Goal: Download file/media

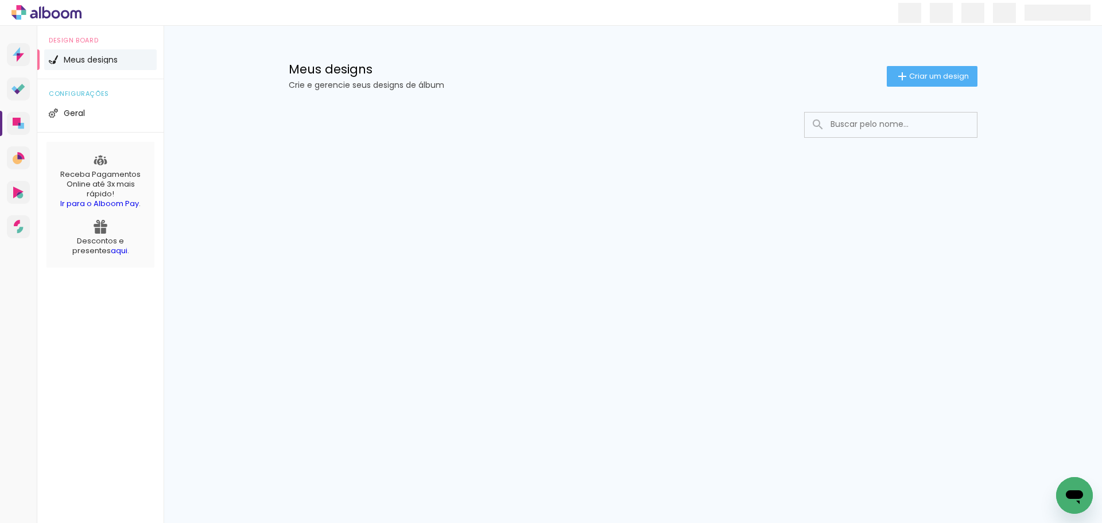
click at [896, 122] on input at bounding box center [907, 124] width 164 height 24
type input "maria"
type paper-input "maria"
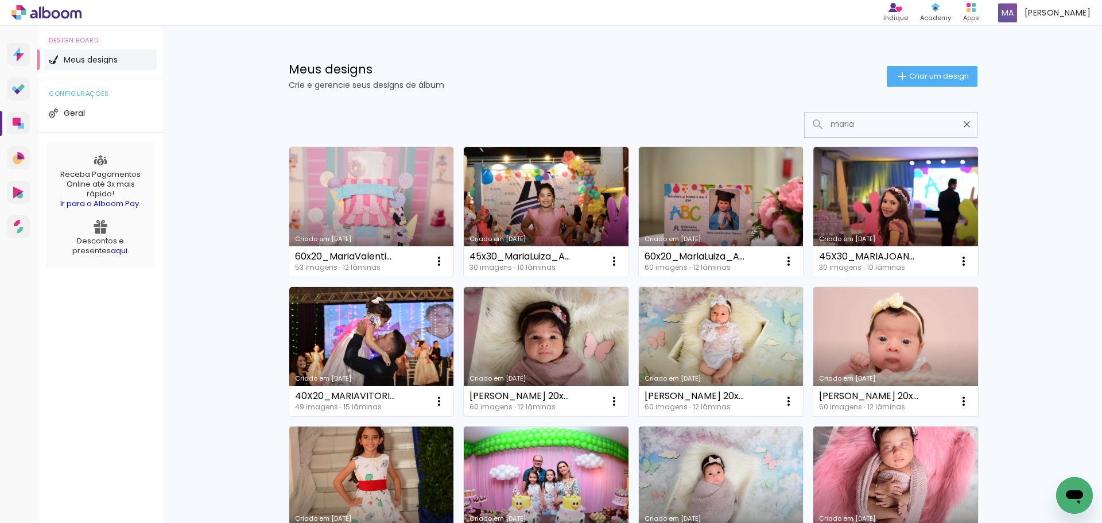
click at [868, 125] on input "maria" at bounding box center [896, 124] width 143 height 24
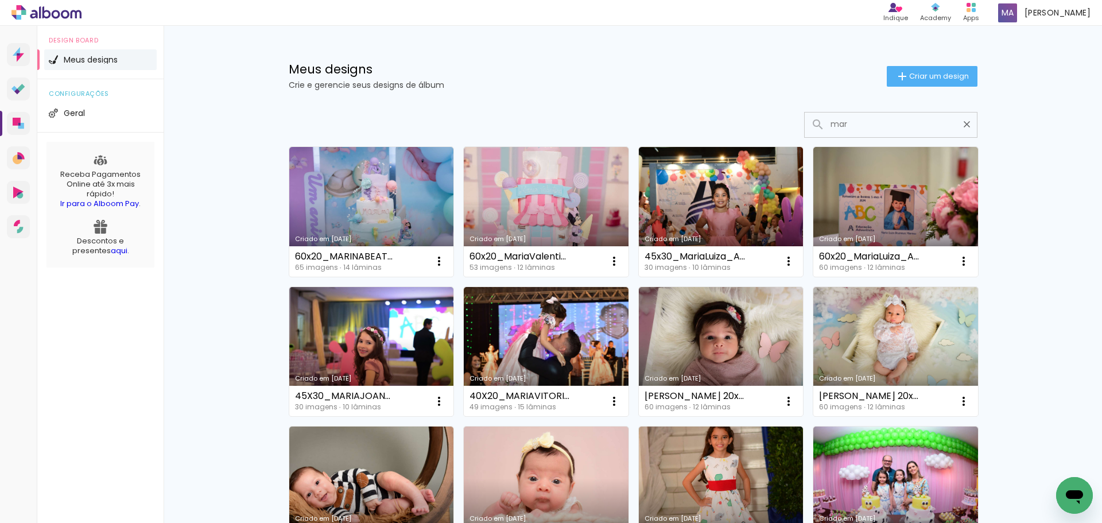
click at [858, 123] on input "mar" at bounding box center [896, 124] width 143 height 24
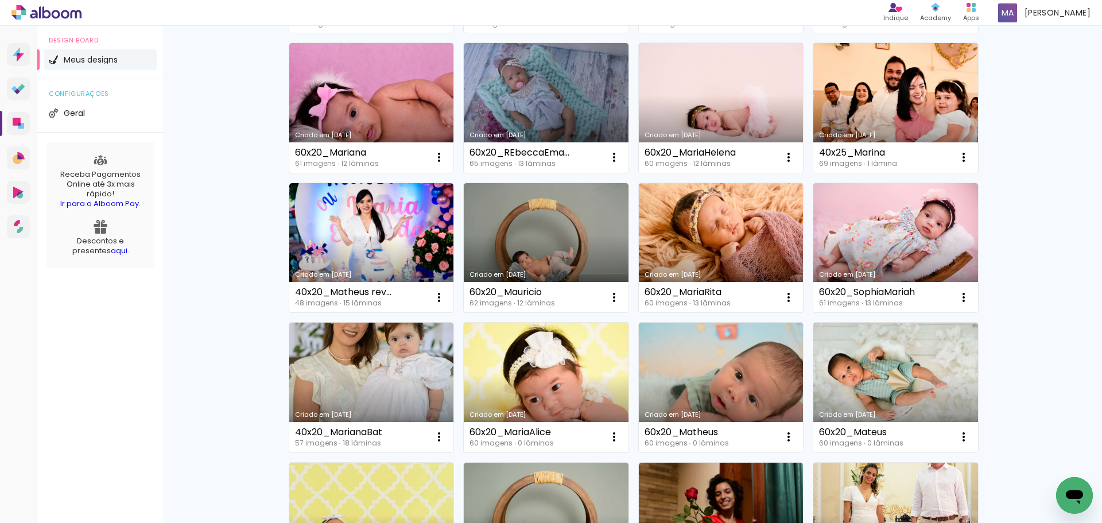
scroll to position [4935, 0]
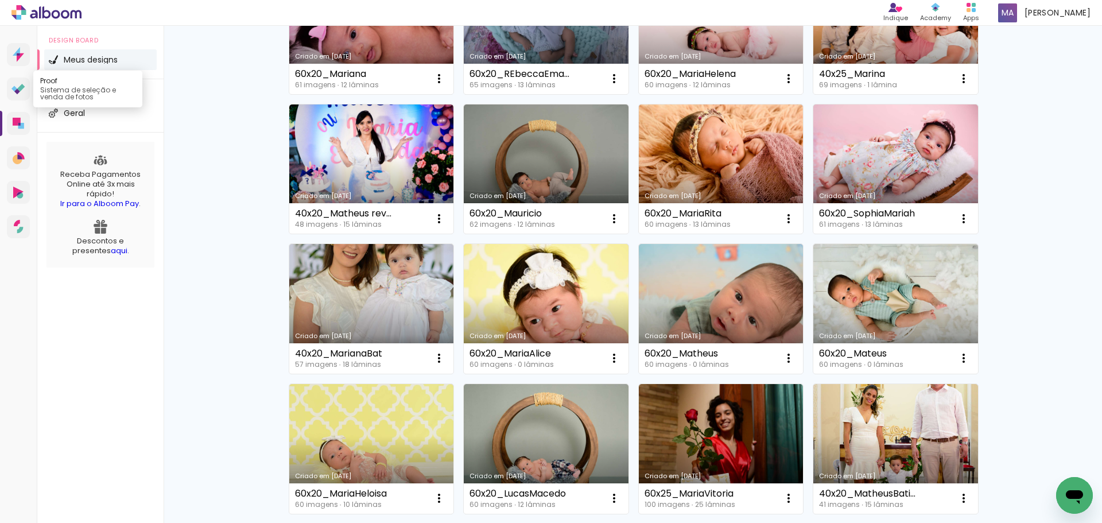
type input "ma"
type paper-input "ma"
click at [24, 92] on icon at bounding box center [18, 89] width 14 height 11
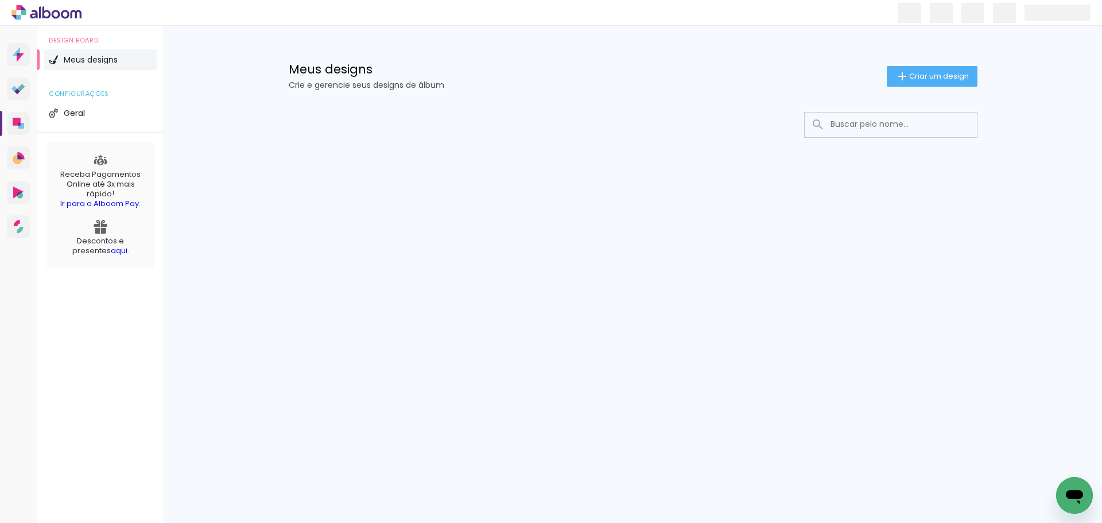
click at [857, 127] on input at bounding box center [907, 124] width 164 height 24
type input "mar"
type paper-input "mar"
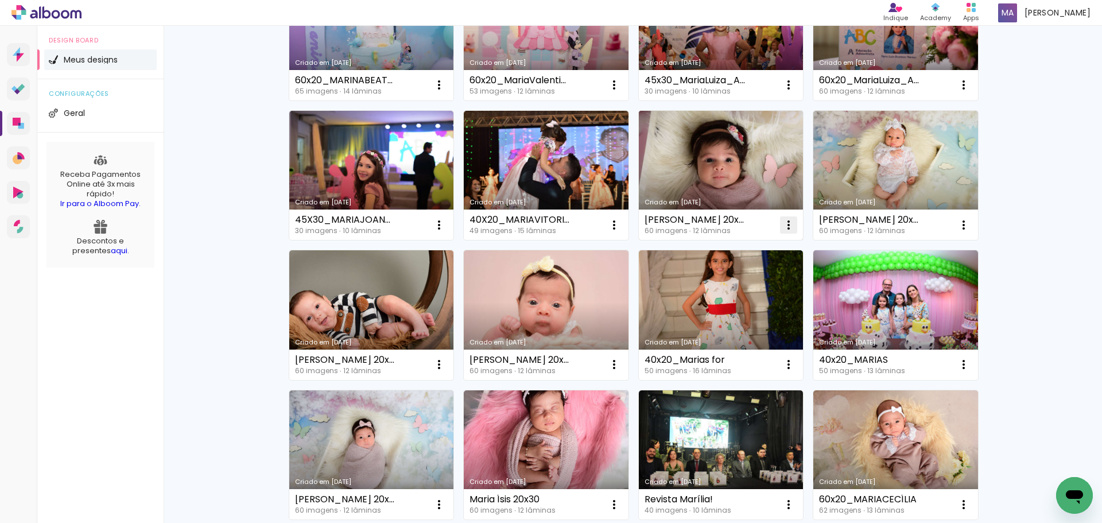
scroll to position [230, 0]
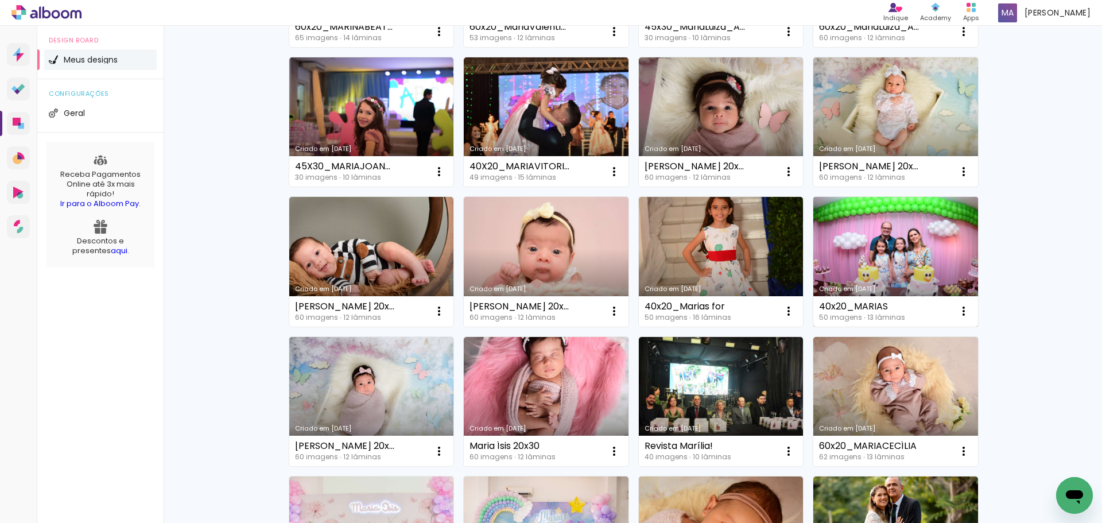
click at [888, 242] on link "Criado em [DATE]" at bounding box center [895, 262] width 165 height 130
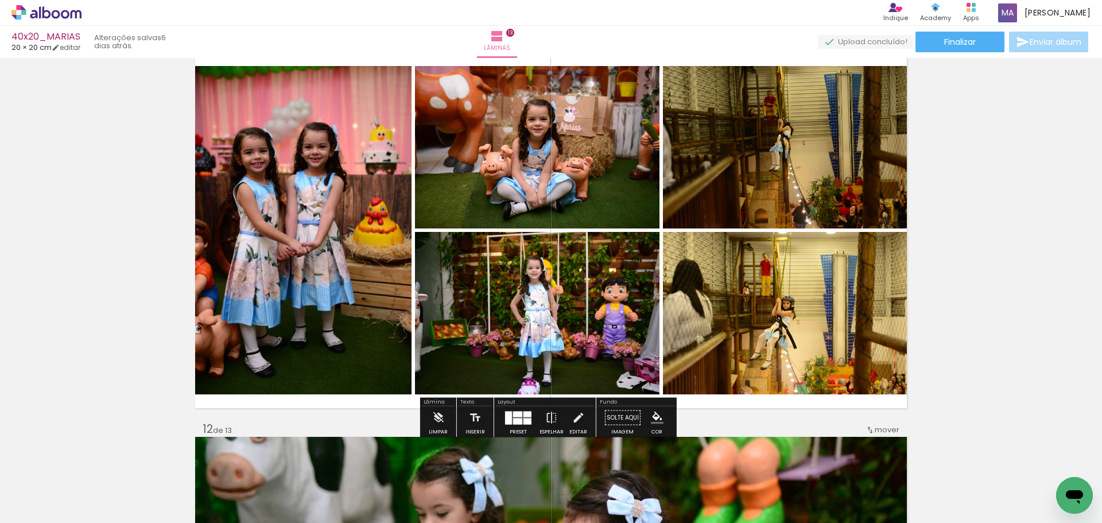
scroll to position [3902, 0]
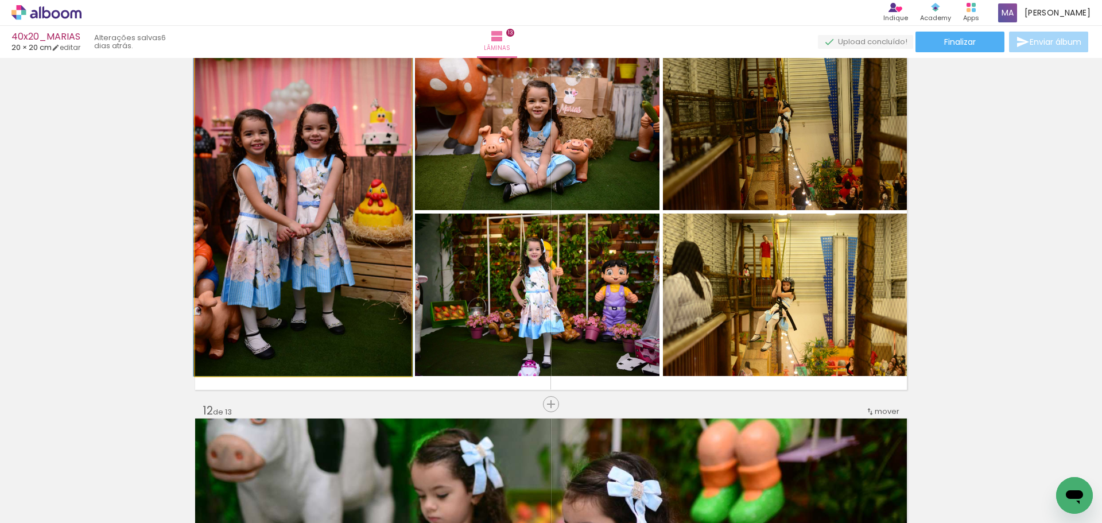
click at [299, 237] on quentale-photo at bounding box center [303, 212] width 216 height 328
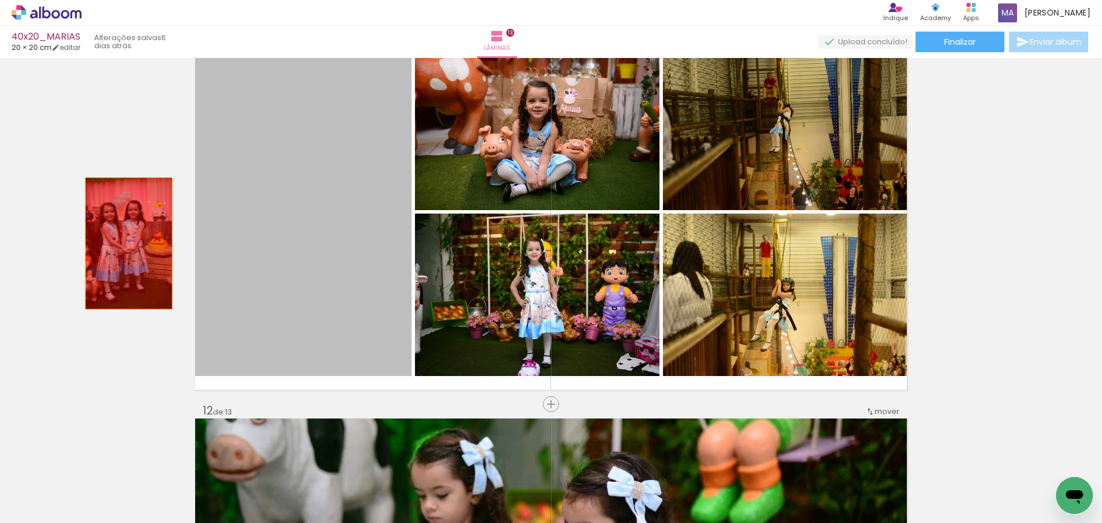
drag, startPoint x: 307, startPoint y: 205, endPoint x: 125, endPoint y: 243, distance: 186.4
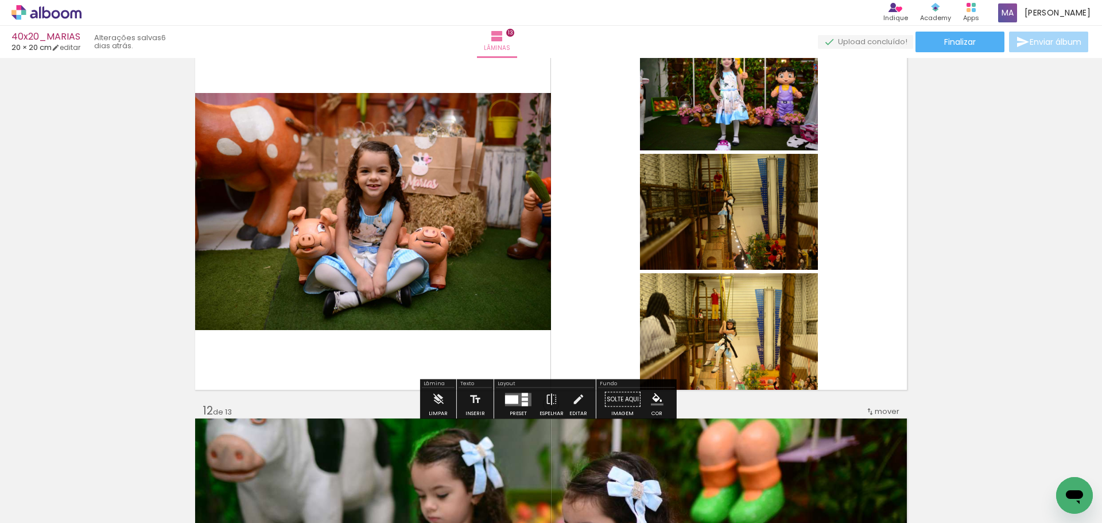
click at [514, 396] on div at bounding box center [511, 399] width 13 height 9
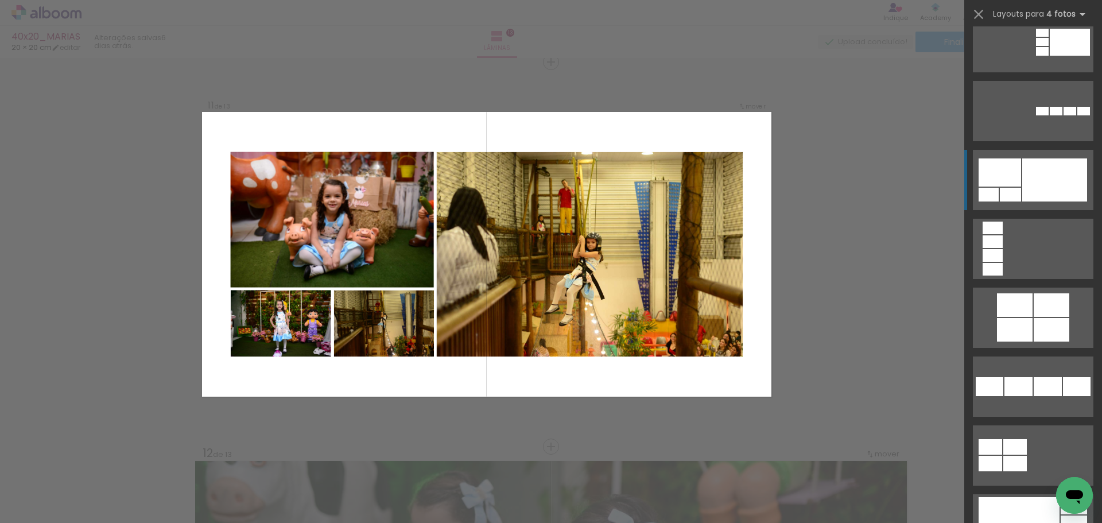
scroll to position [2467, 0]
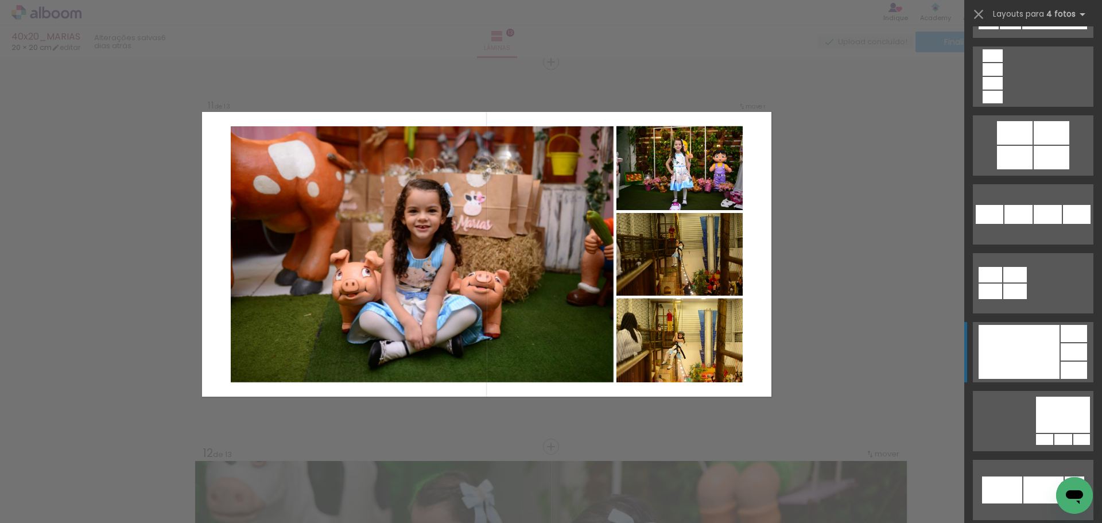
click at [1024, 337] on div at bounding box center [1018, 352] width 81 height 54
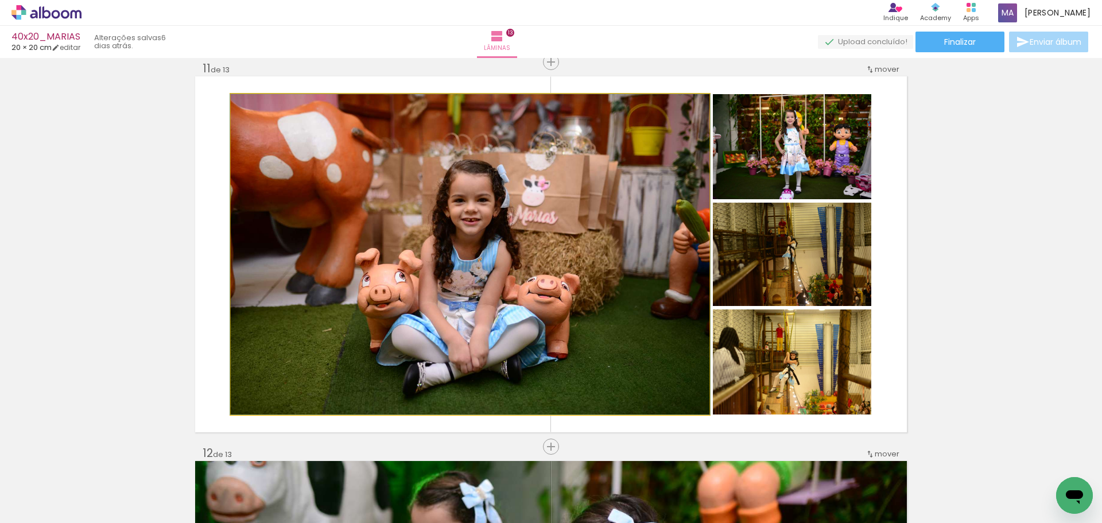
click at [684, 289] on quentale-photo at bounding box center [470, 254] width 479 height 320
click at [621, 257] on quentale-photo at bounding box center [470, 254] width 479 height 320
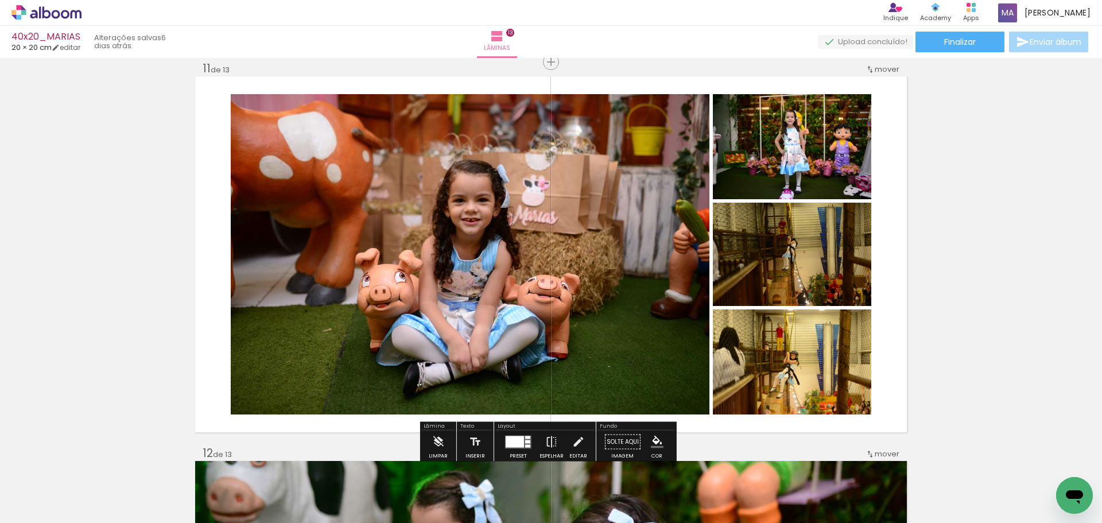
click at [514, 443] on div at bounding box center [515, 441] width 18 height 11
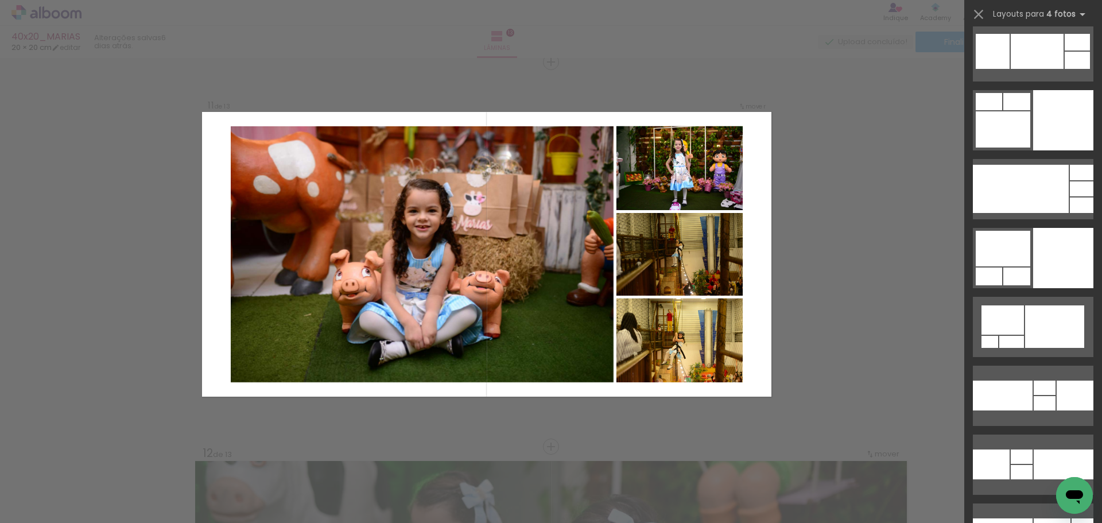
scroll to position [5394, 0]
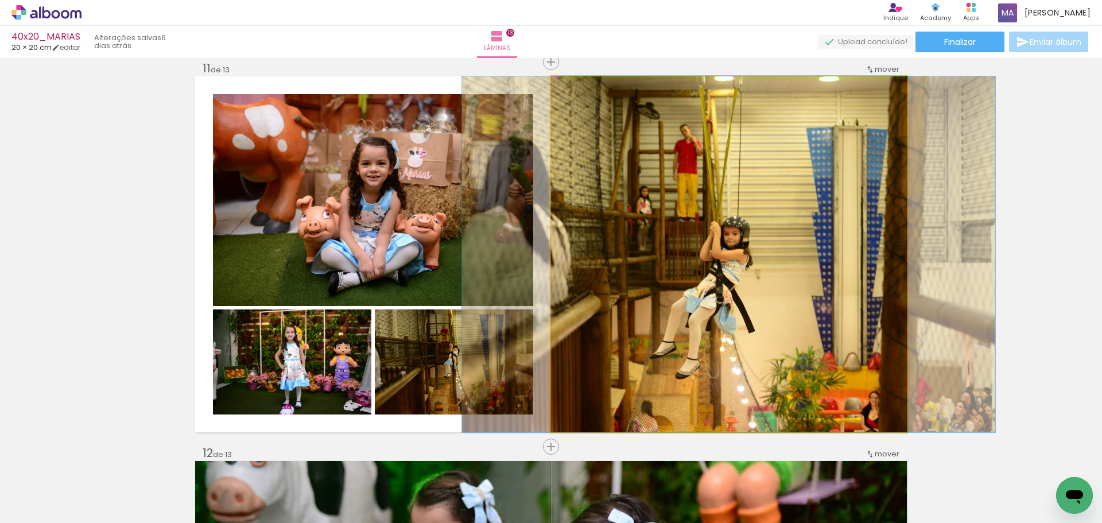
click at [719, 247] on quentale-photo at bounding box center [729, 254] width 356 height 356
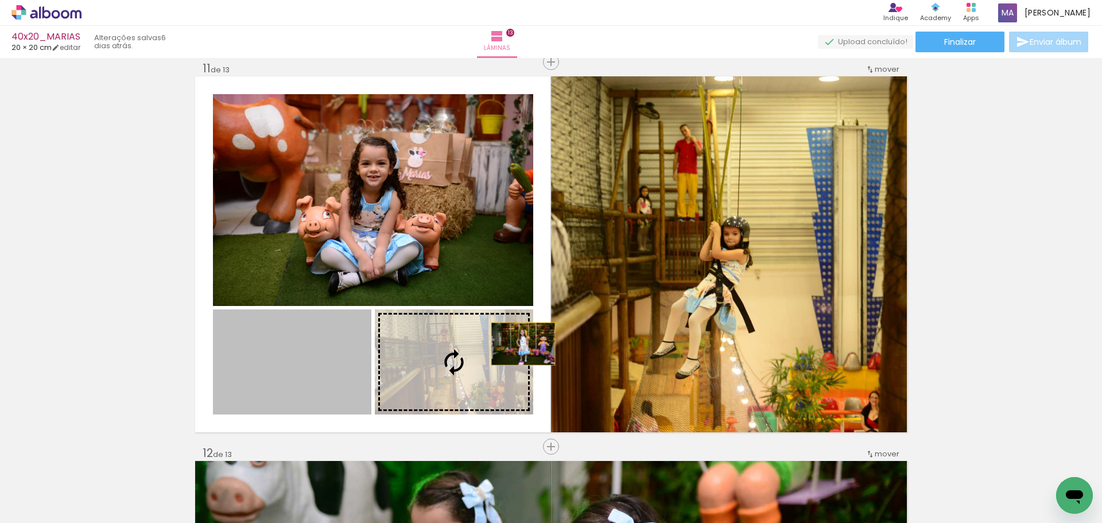
drag, startPoint x: 310, startPoint y: 374, endPoint x: 740, endPoint y: 300, distance: 436.1
click at [0, 0] on slot at bounding box center [0, 0] width 0 height 0
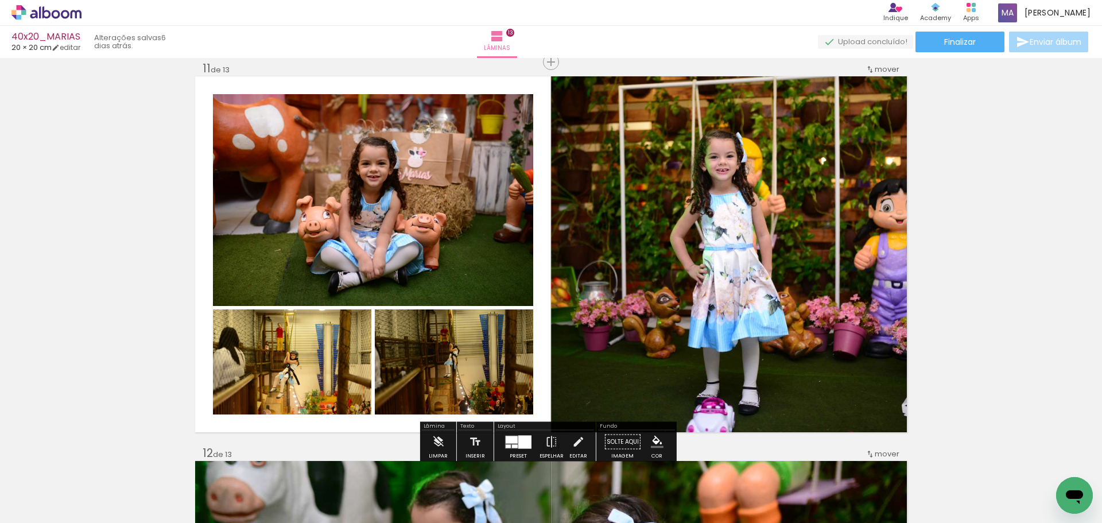
click at [704, 310] on quentale-photo at bounding box center [729, 254] width 356 height 356
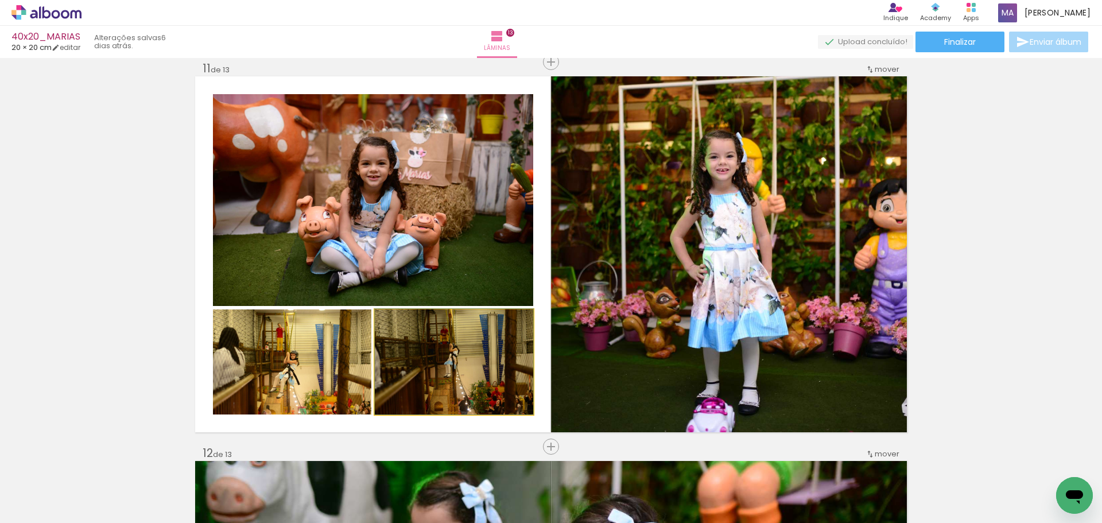
click at [464, 380] on quentale-photo at bounding box center [454, 361] width 158 height 105
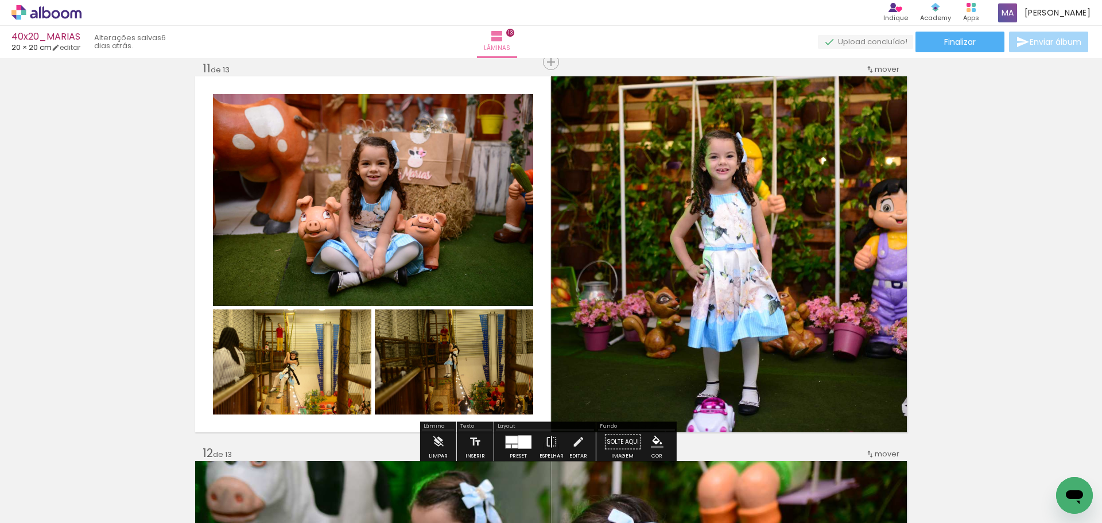
click at [359, 381] on quentale-photo at bounding box center [292, 361] width 158 height 105
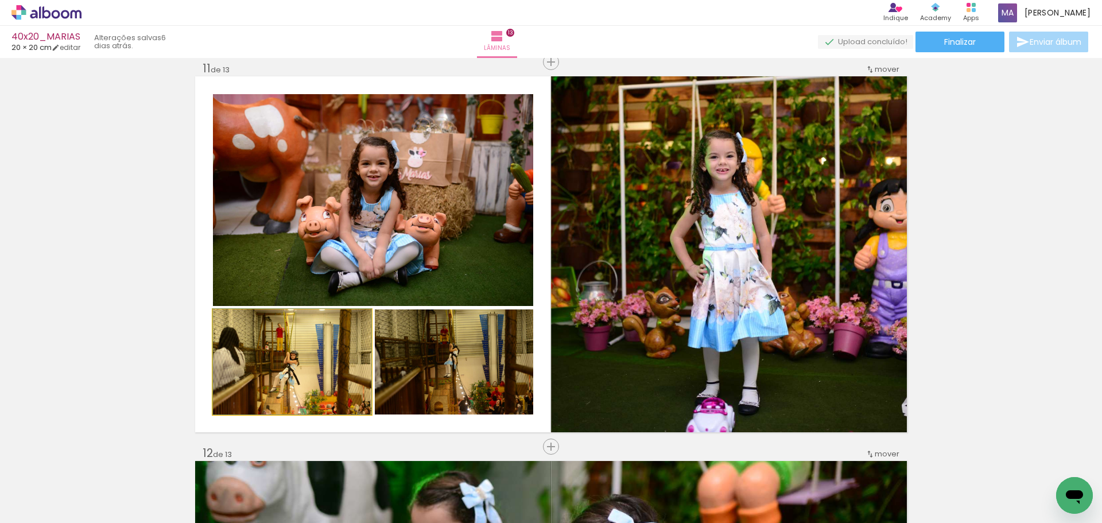
drag, startPoint x: 304, startPoint y: 378, endPoint x: 702, endPoint y: 267, distance: 413.9
click at [0, 0] on slot at bounding box center [0, 0] width 0 height 0
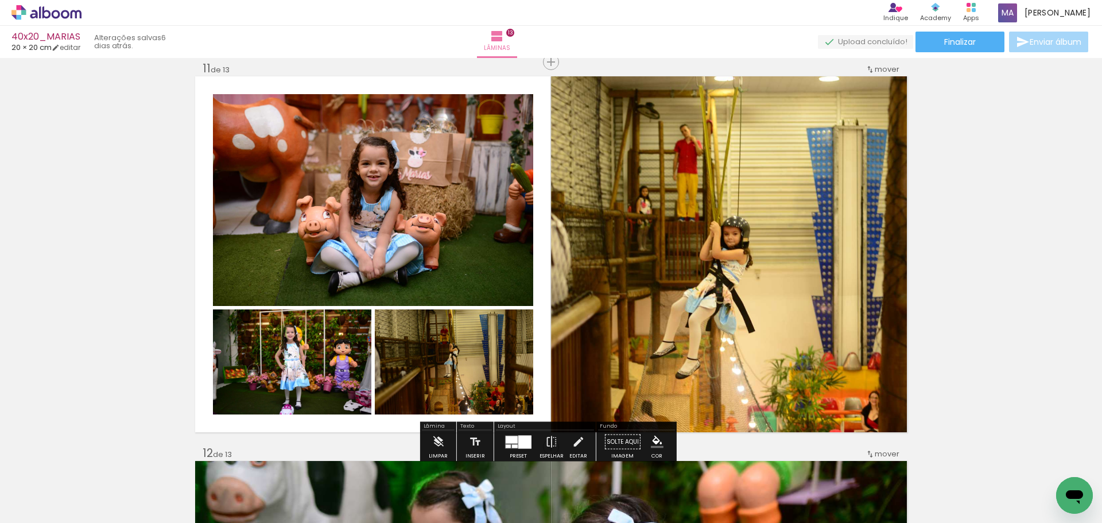
click at [739, 301] on quentale-photo at bounding box center [729, 254] width 356 height 356
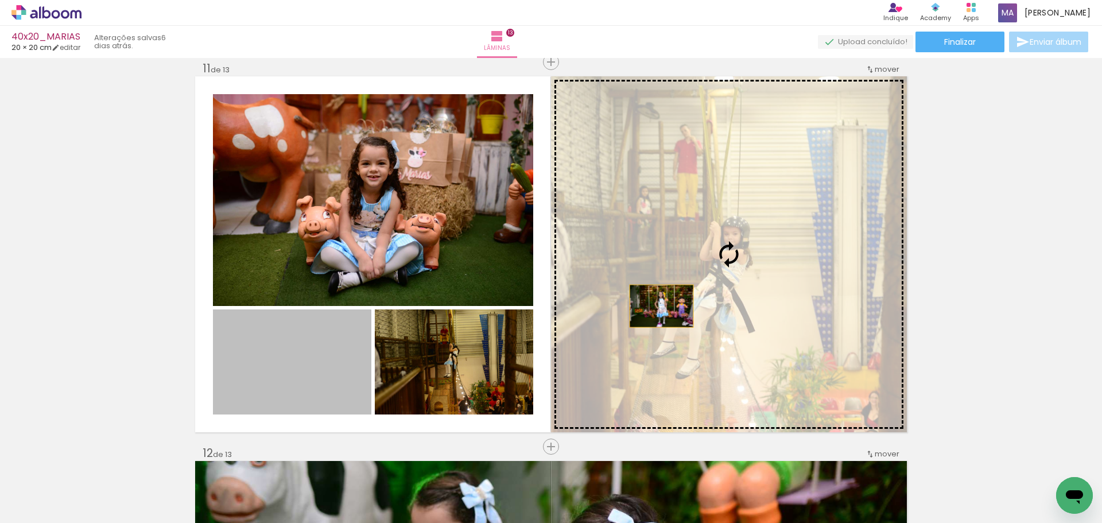
drag, startPoint x: 286, startPoint y: 357, endPoint x: 670, endPoint y: 305, distance: 388.0
click at [0, 0] on slot at bounding box center [0, 0] width 0 height 0
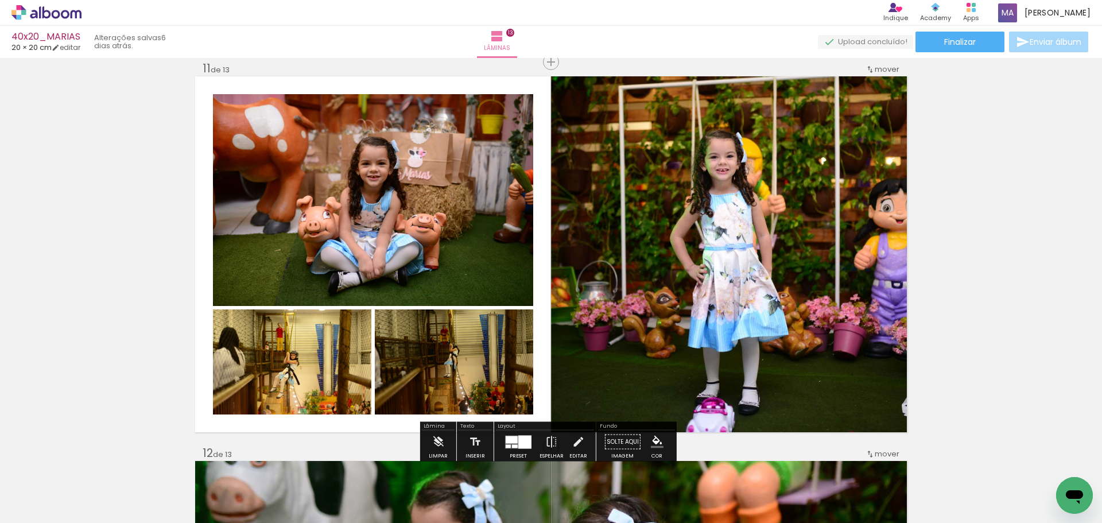
click at [401, 358] on quentale-photo at bounding box center [454, 361] width 158 height 105
click at [323, 355] on quentale-photo at bounding box center [292, 361] width 158 height 105
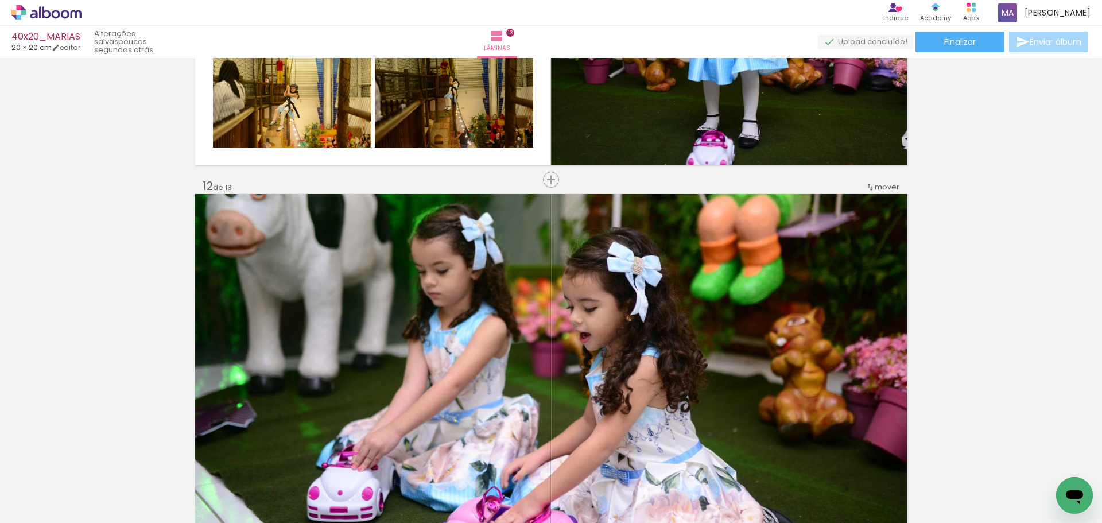
scroll to position [4146, 0]
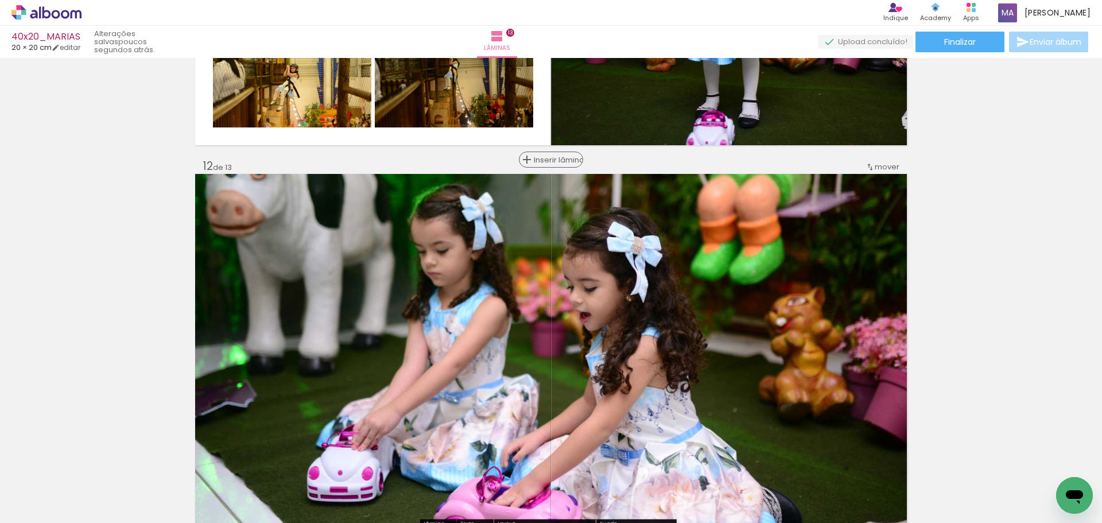
click at [549, 164] on span "Inserir lâmina" at bounding box center [556, 159] width 45 height 7
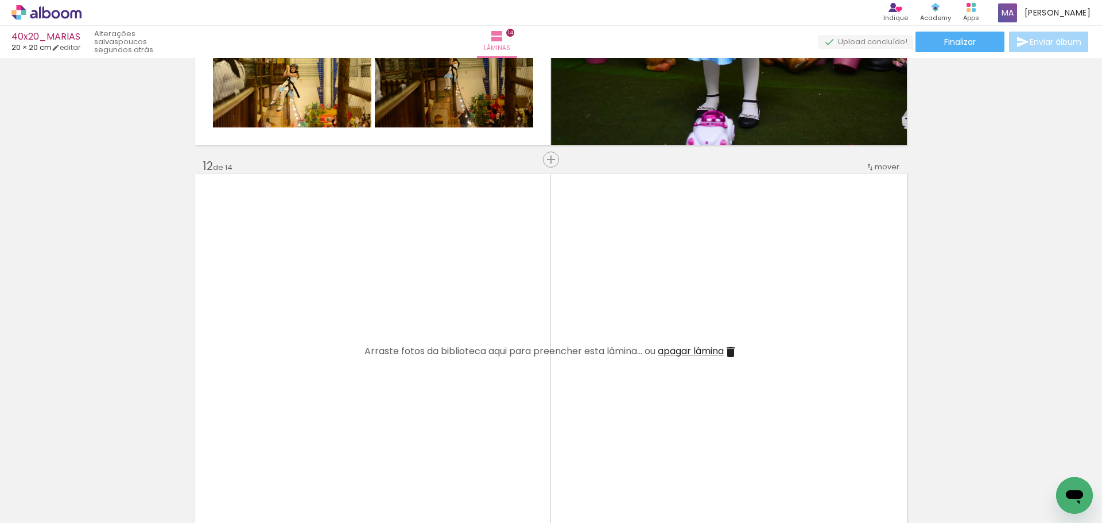
scroll to position [0, 781]
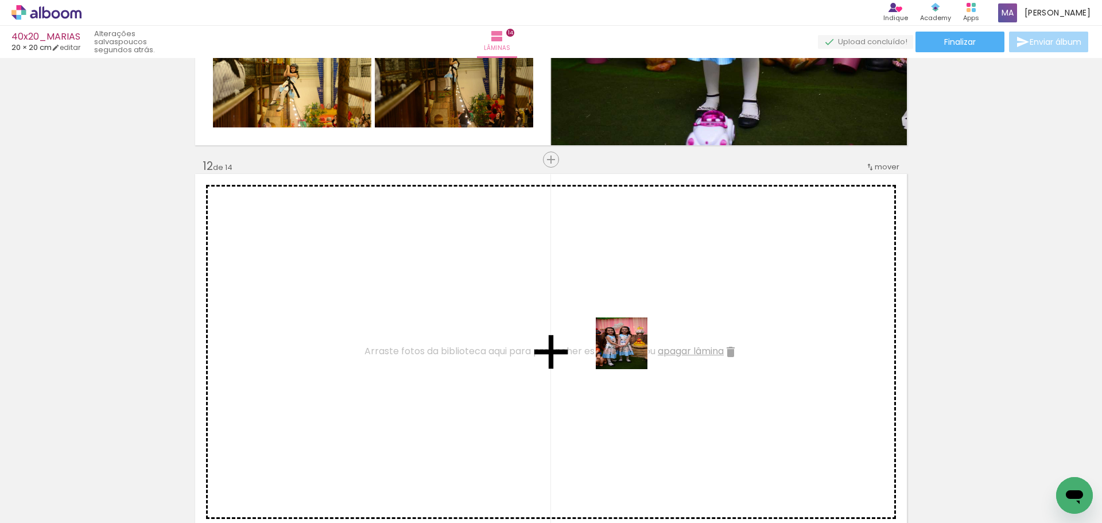
drag, startPoint x: 625, startPoint y: 487, endPoint x: 632, endPoint y: 317, distance: 170.0
click at [629, 335] on quentale-workspace at bounding box center [551, 261] width 1102 height 523
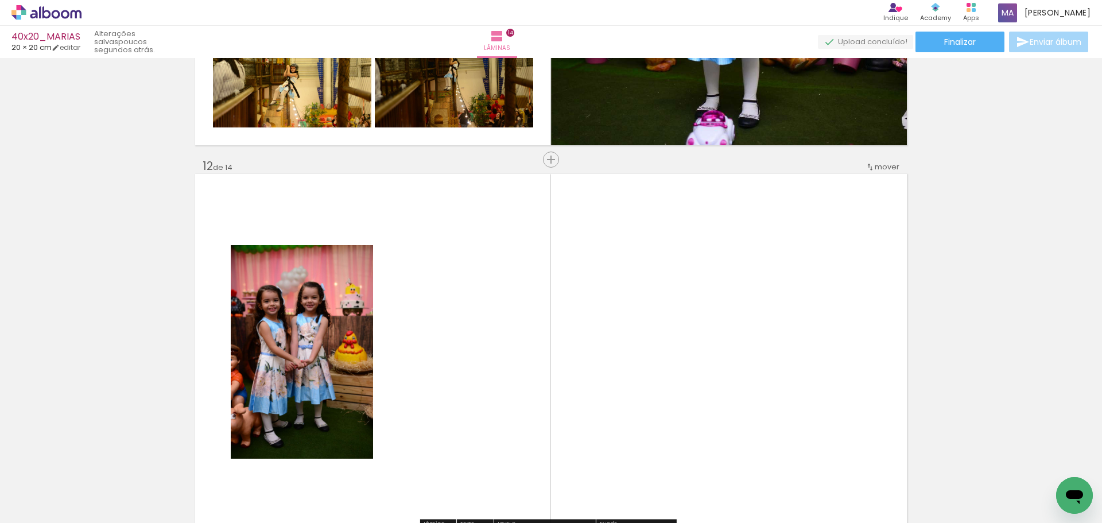
click at [341, 264] on div "Largura Cor" at bounding box center [347, 256] width 21 height 17
click at [296, 283] on quentale-photo at bounding box center [302, 351] width 142 height 213
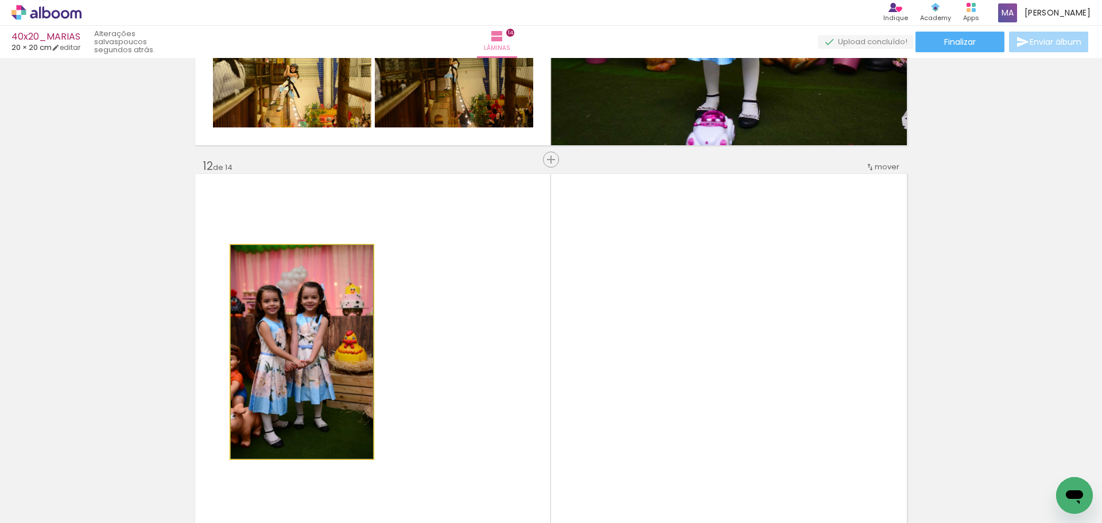
click at [367, 263] on quentale-photo at bounding box center [302, 351] width 142 height 213
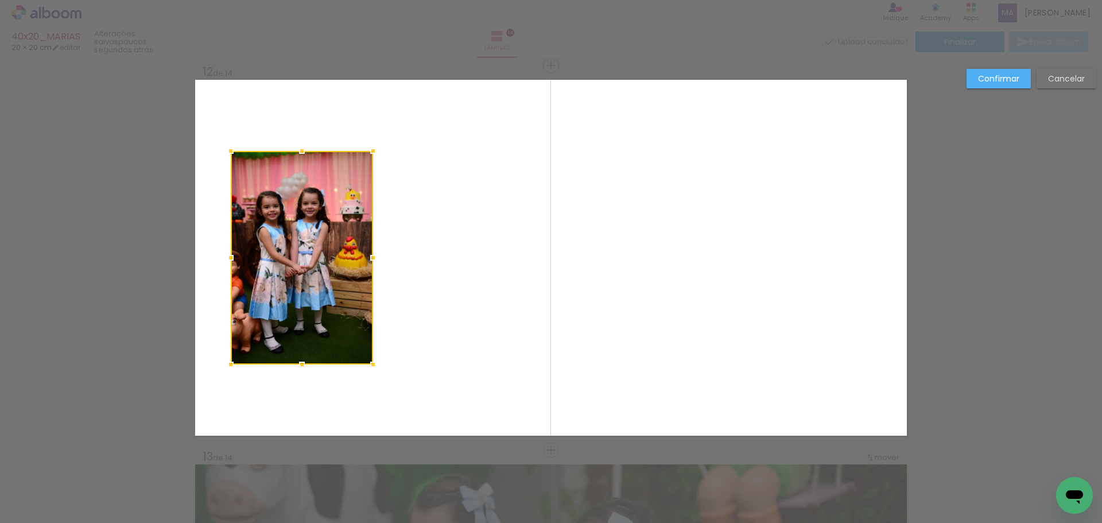
scroll to position [4244, 0]
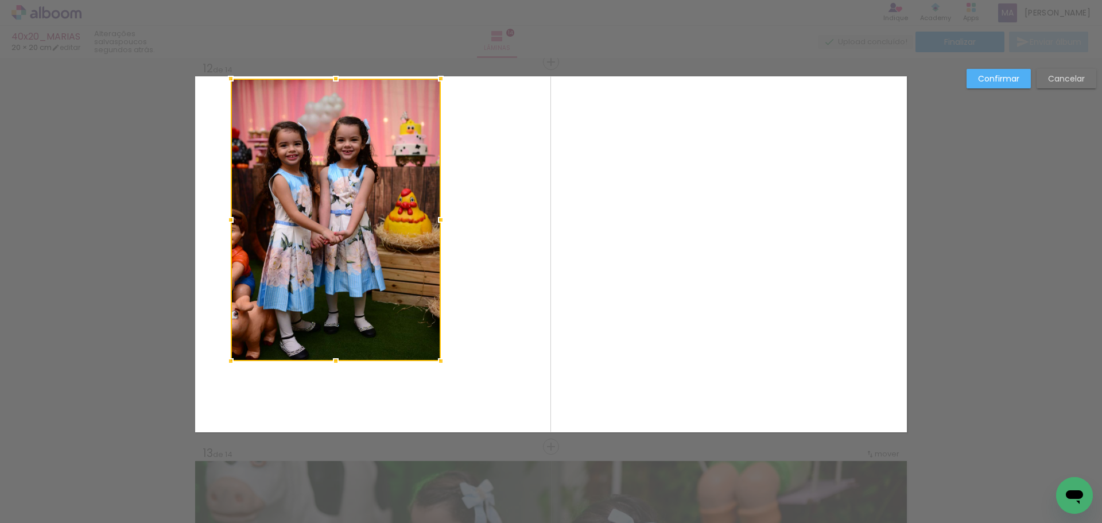
drag, startPoint x: 370, startPoint y: 146, endPoint x: 439, endPoint y: 76, distance: 98.6
click at [439, 76] on div at bounding box center [440, 78] width 23 height 23
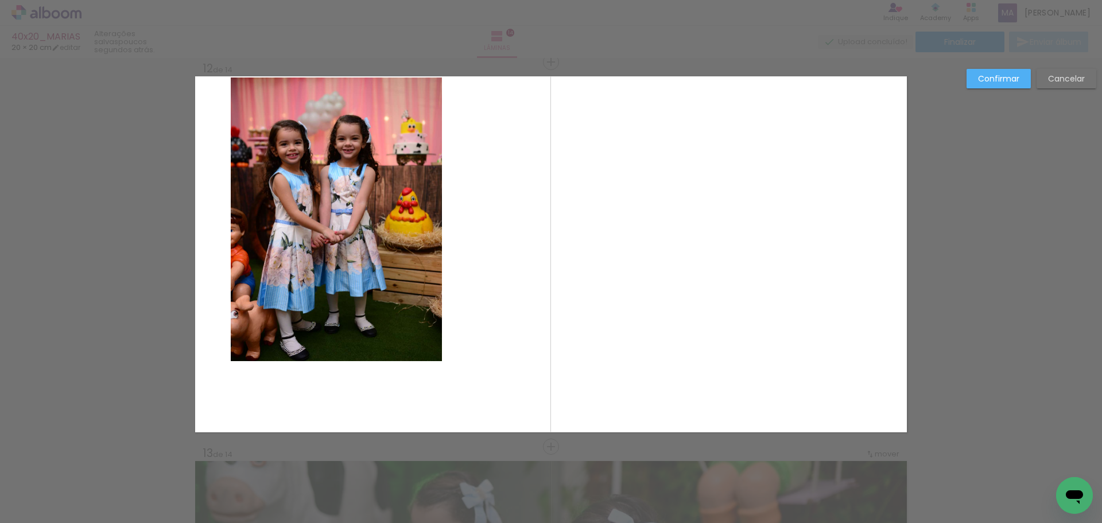
click at [429, 359] on quentale-photo at bounding box center [336, 218] width 211 height 283
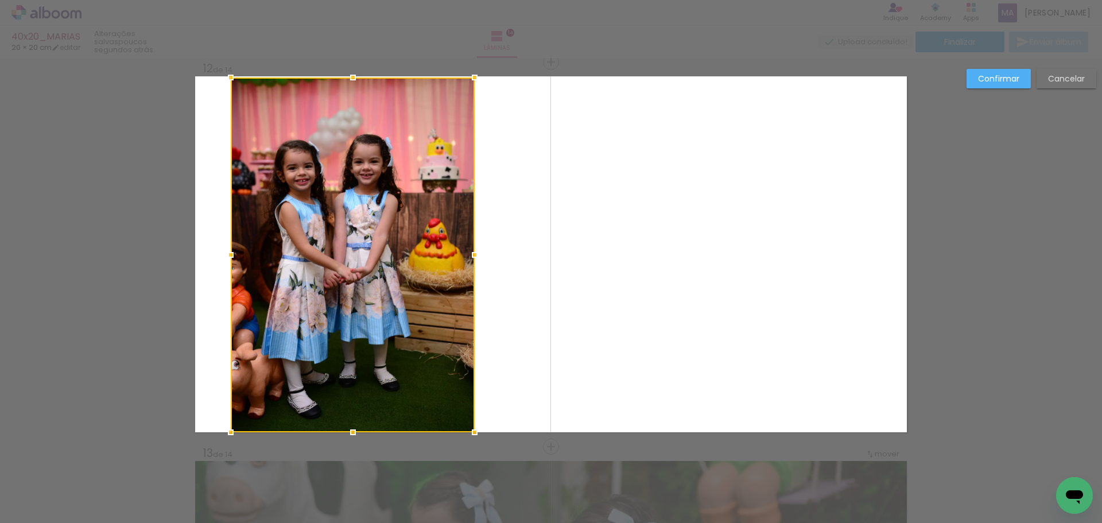
drag, startPoint x: 436, startPoint y: 360, endPoint x: 469, endPoint y: 433, distance: 80.1
click at [469, 433] on div at bounding box center [474, 432] width 23 height 23
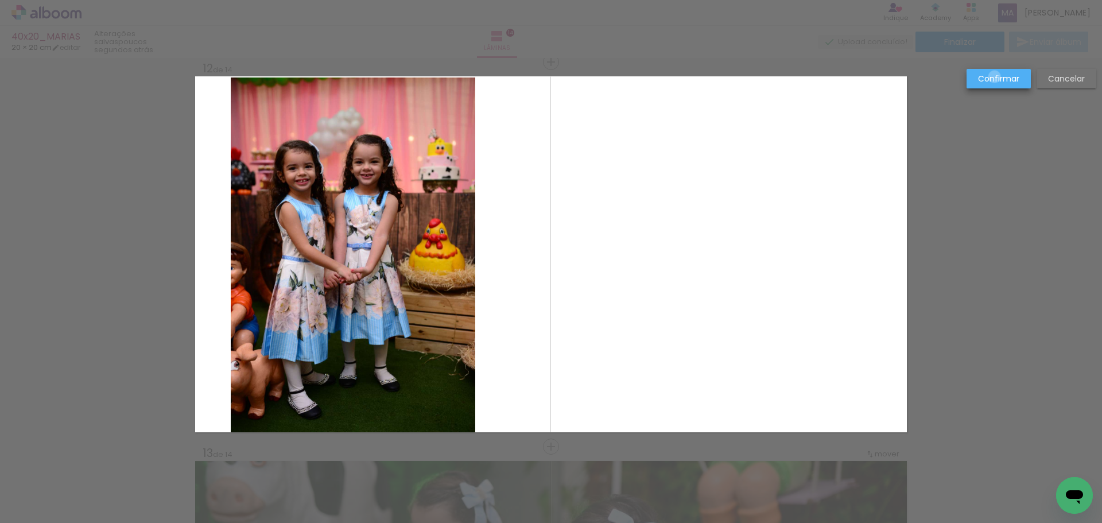
click at [0, 0] on slot "Confirmar" at bounding box center [0, 0] width 0 height 0
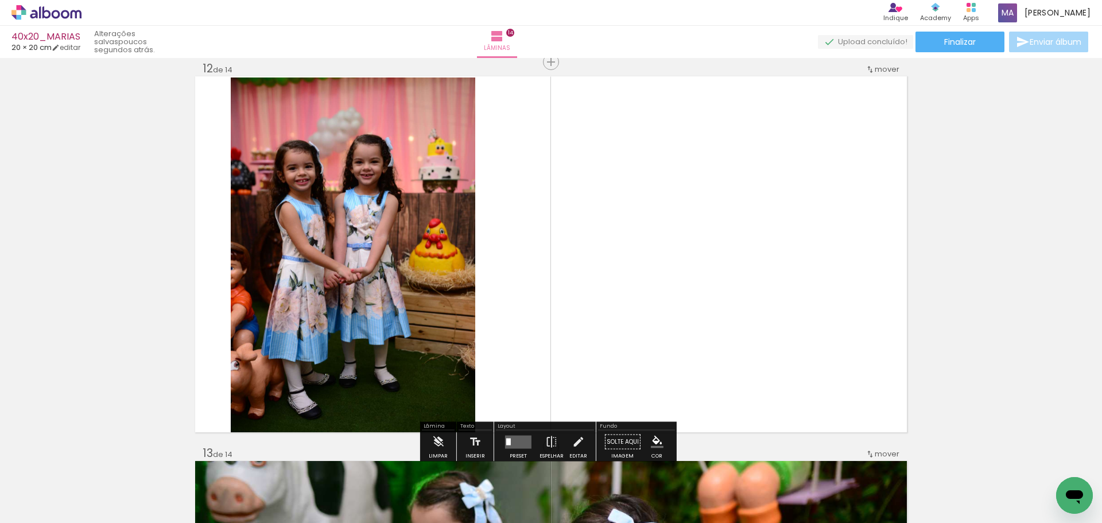
click at [704, 257] on quentale-layouter at bounding box center [550, 254] width 711 height 356
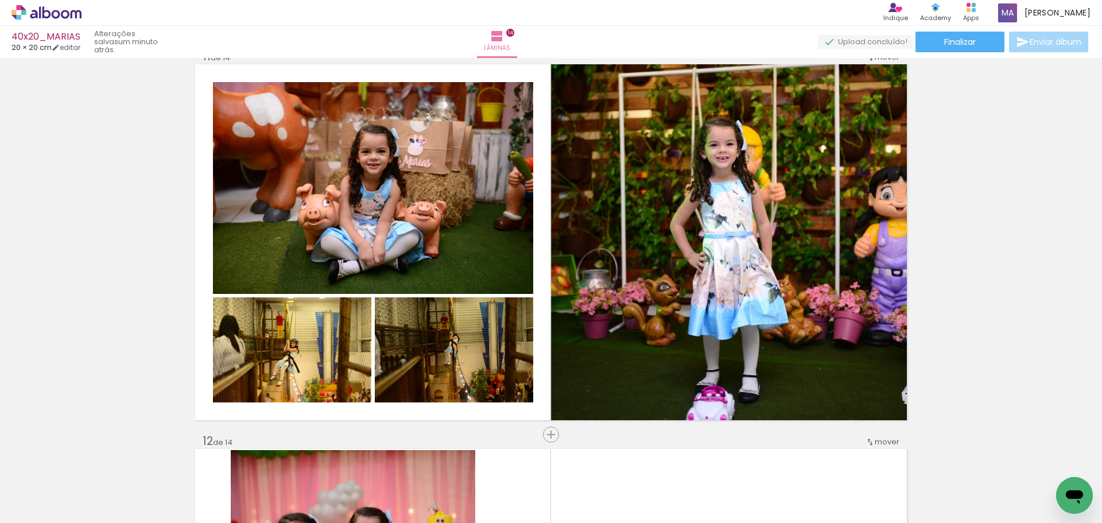
scroll to position [3844, 0]
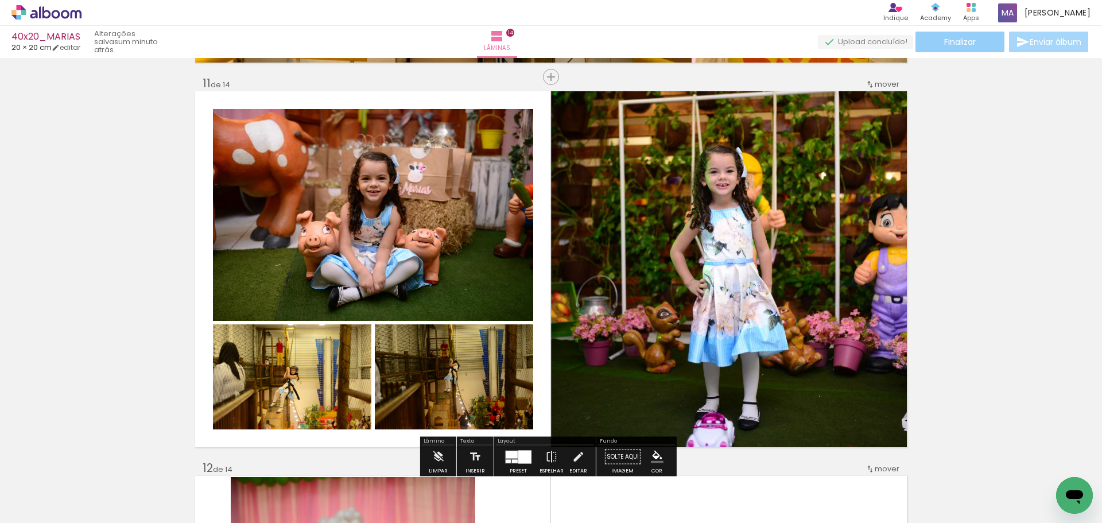
click at [953, 40] on span "Finalizar" at bounding box center [960, 42] width 32 height 8
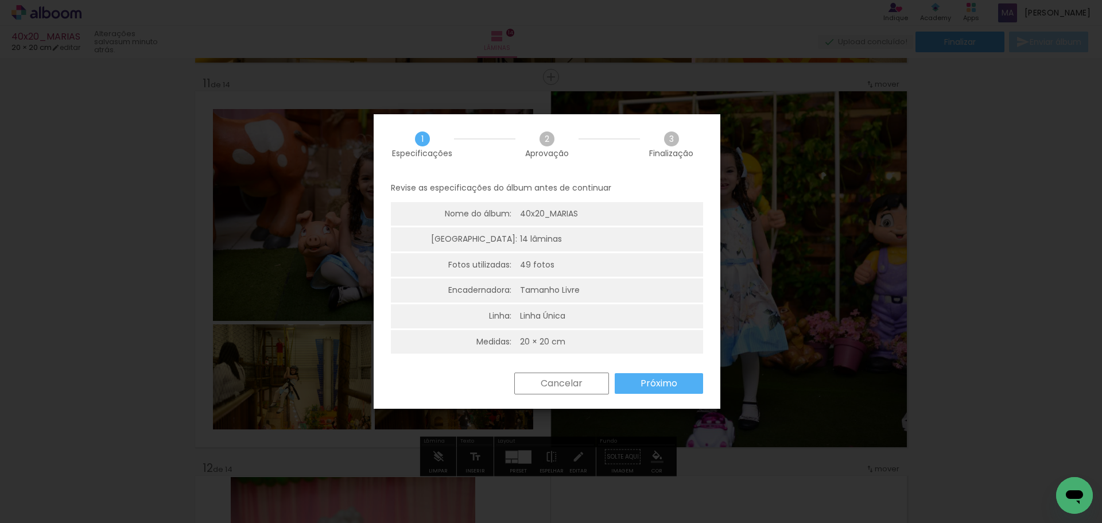
click at [637, 384] on paper-button "Próximo" at bounding box center [659, 383] width 88 height 21
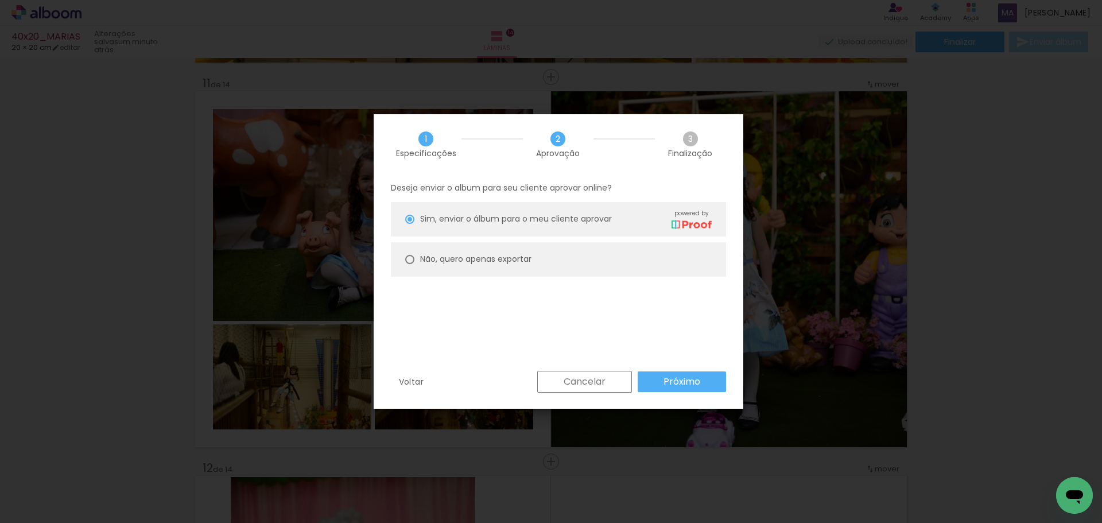
click at [473, 229] on div "Não, quero apenas exportar" at bounding box center [565, 219] width 291 height 20
type paper-radio-button "on"
click at [0, 0] on slot "Próximo" at bounding box center [0, 0] width 0 height 0
type input "Alta, 300 DPI"
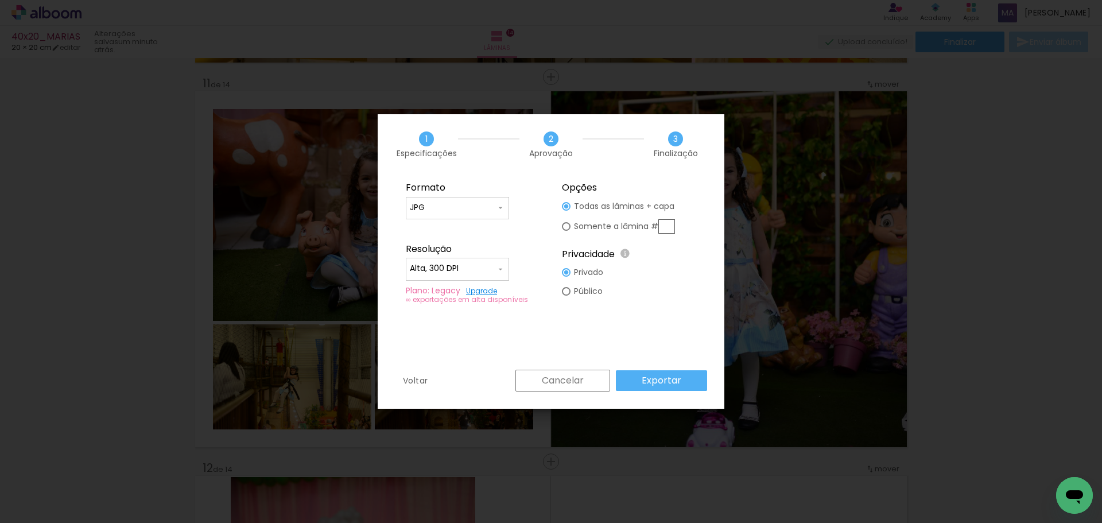
click at [661, 225] on input "text" at bounding box center [666, 226] width 17 height 14
type paper-radio-button "on"
type input "11"
click at [0, 0] on slot "Exportar" at bounding box center [0, 0] width 0 height 0
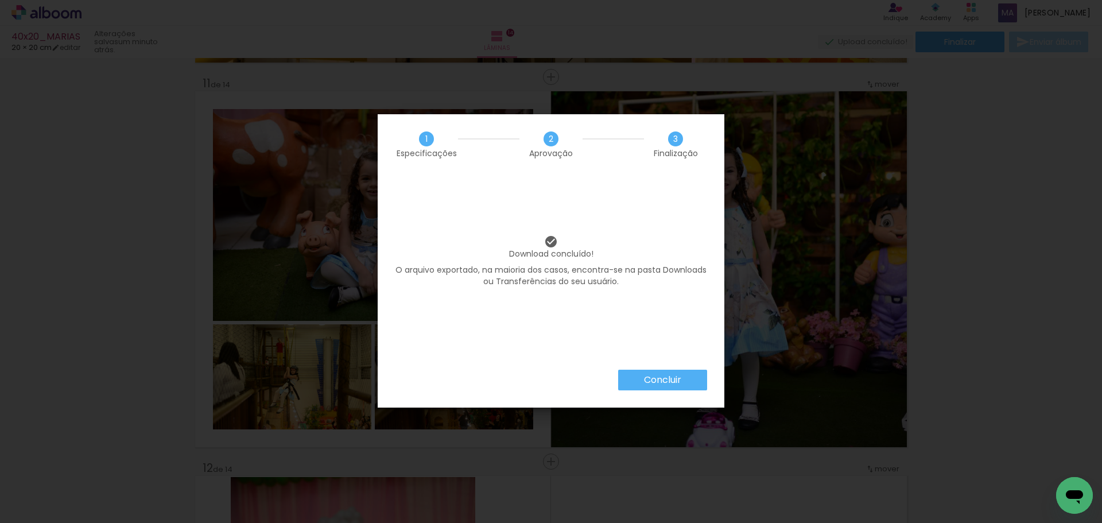
scroll to position [0, 781]
click at [0, 0] on slot "Concluir" at bounding box center [0, 0] width 0 height 0
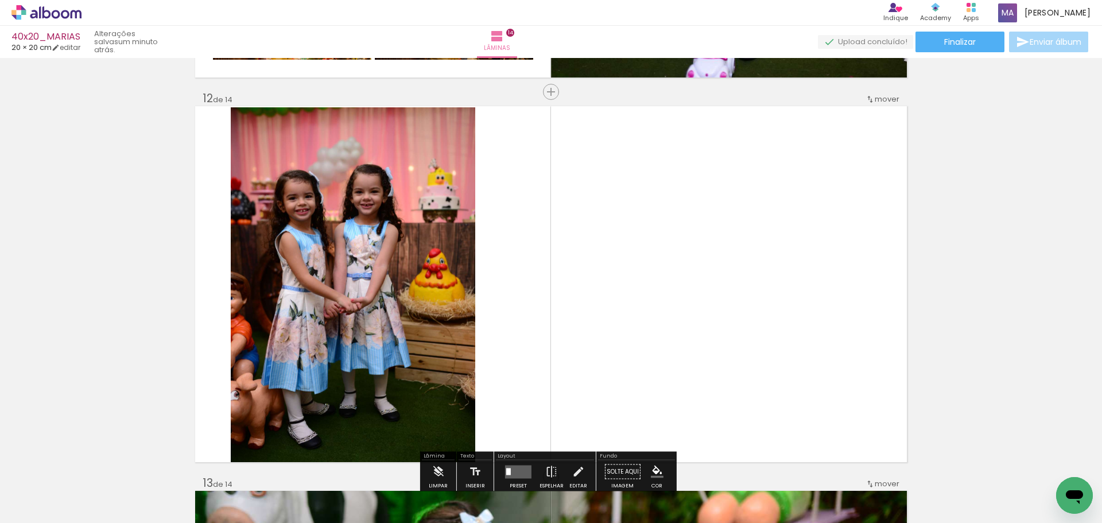
scroll to position [4246, 0]
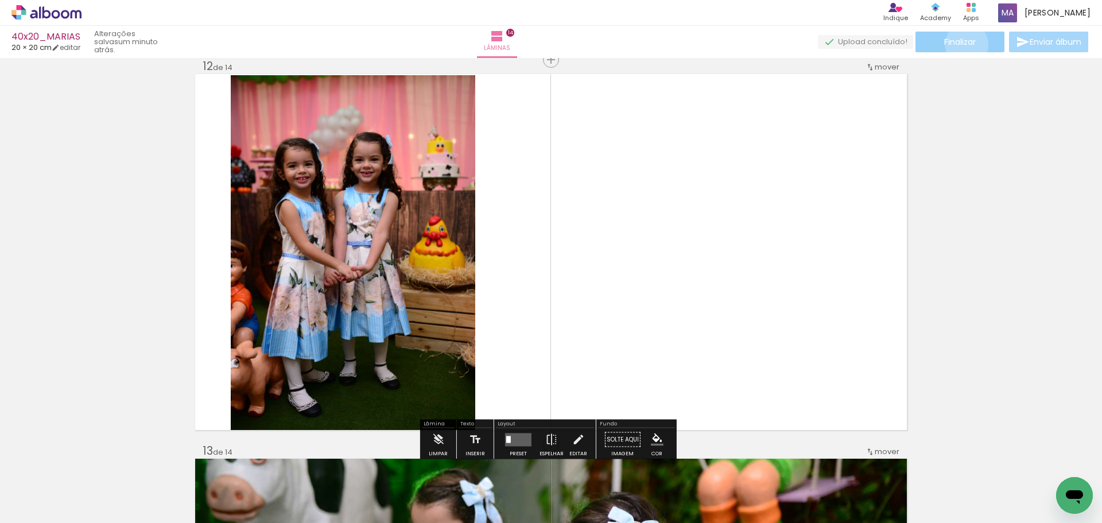
click at [962, 44] on span "Finalizar" at bounding box center [960, 42] width 32 height 8
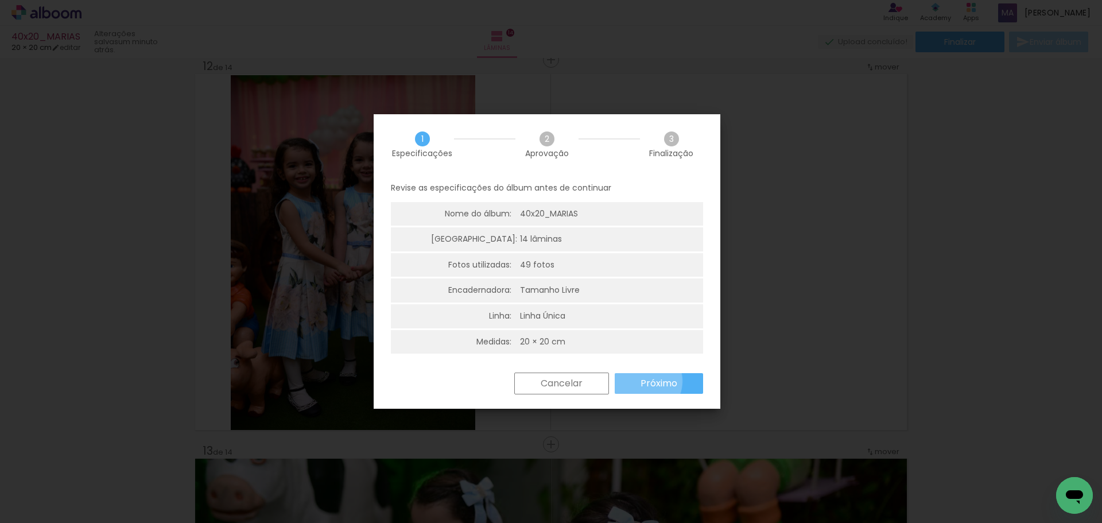
click at [0, 0] on slot "Próximo" at bounding box center [0, 0] width 0 height 0
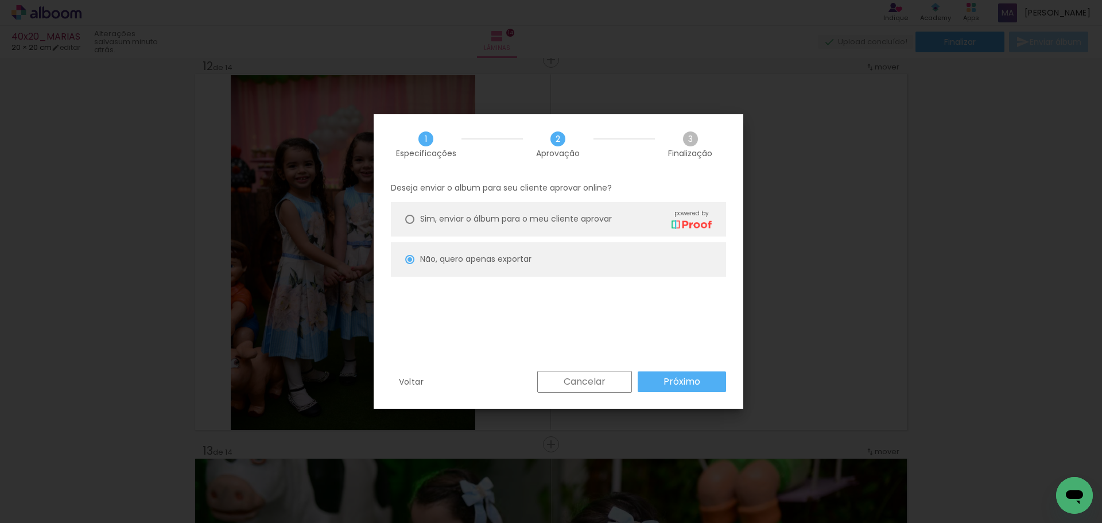
click at [655, 380] on paper-button "Próximo" at bounding box center [681, 381] width 88 height 21
type input "Alta, 300 DPI"
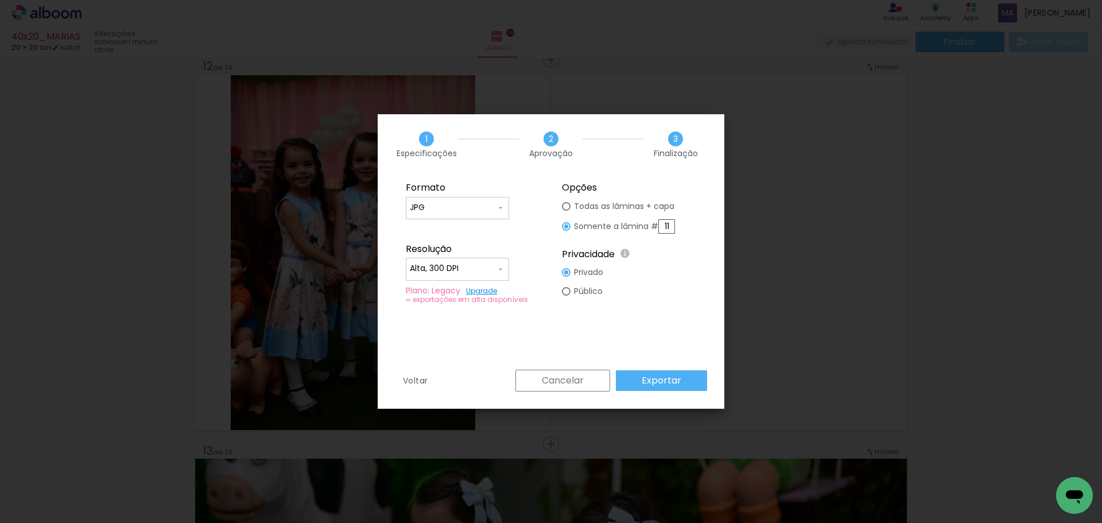
drag, startPoint x: 672, startPoint y: 225, endPoint x: 644, endPoint y: 227, distance: 28.7
click at [0, 0] on slot "Somente a lâmina # 11" at bounding box center [0, 0] width 0 height 0
type paper-radio-button "on"
type input "12"
click at [0, 0] on slot "Exportar" at bounding box center [0, 0] width 0 height 0
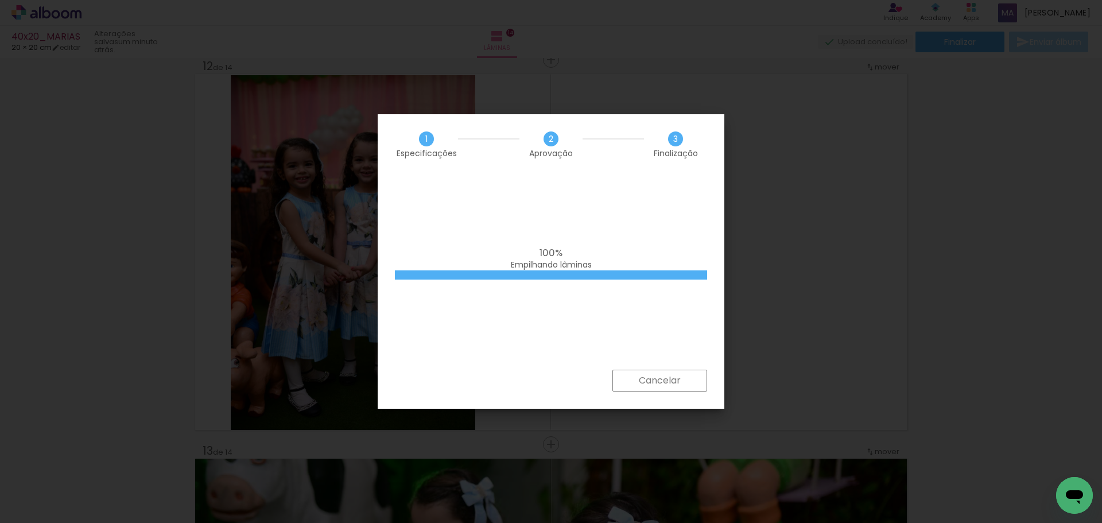
scroll to position [0, 781]
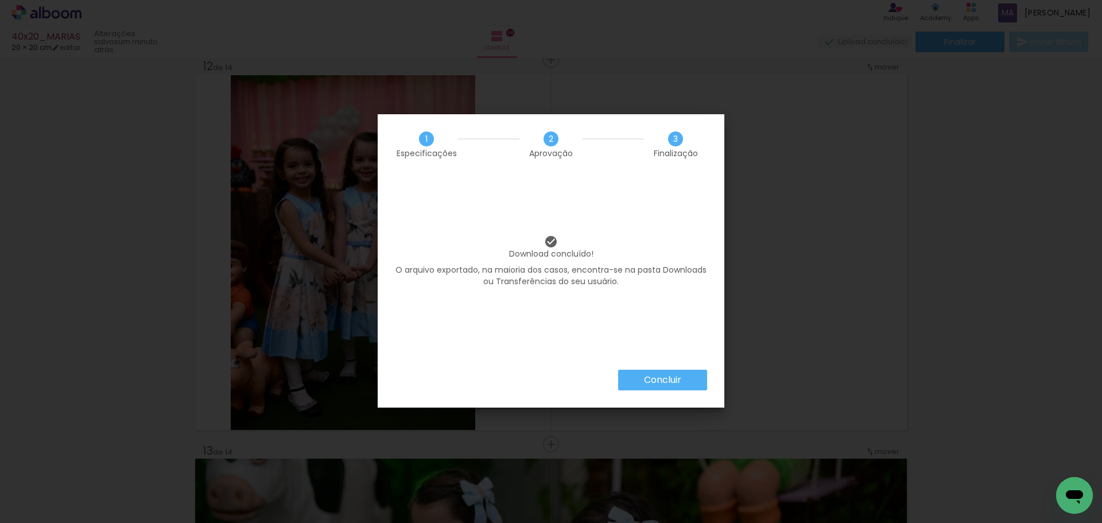
click at [0, 0] on slot "Concluir" at bounding box center [0, 0] width 0 height 0
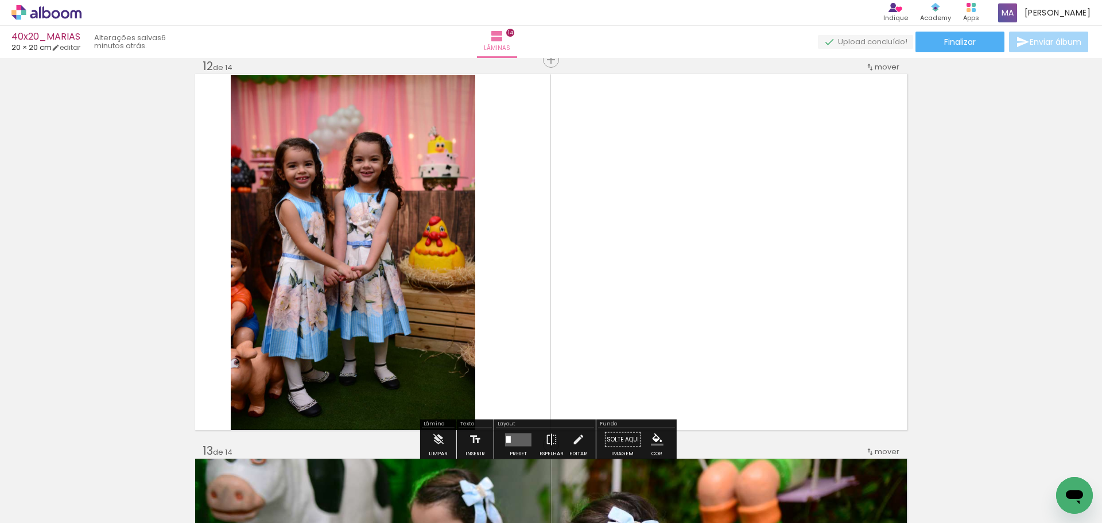
scroll to position [0, 781]
